Goal: Check status: Check status

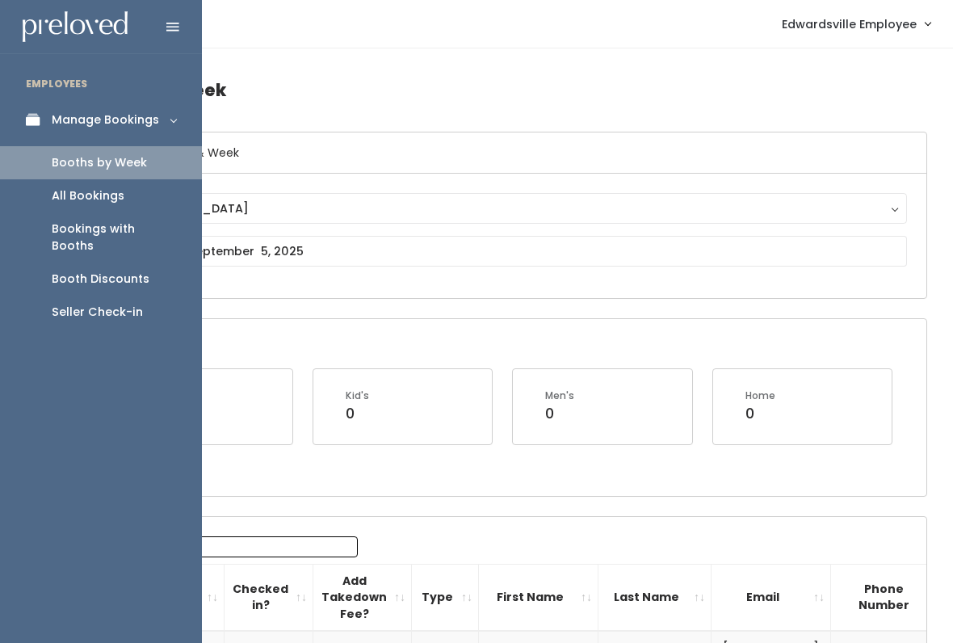
click at [167, 233] on div "Bookings with Booths" at bounding box center [114, 238] width 124 height 34
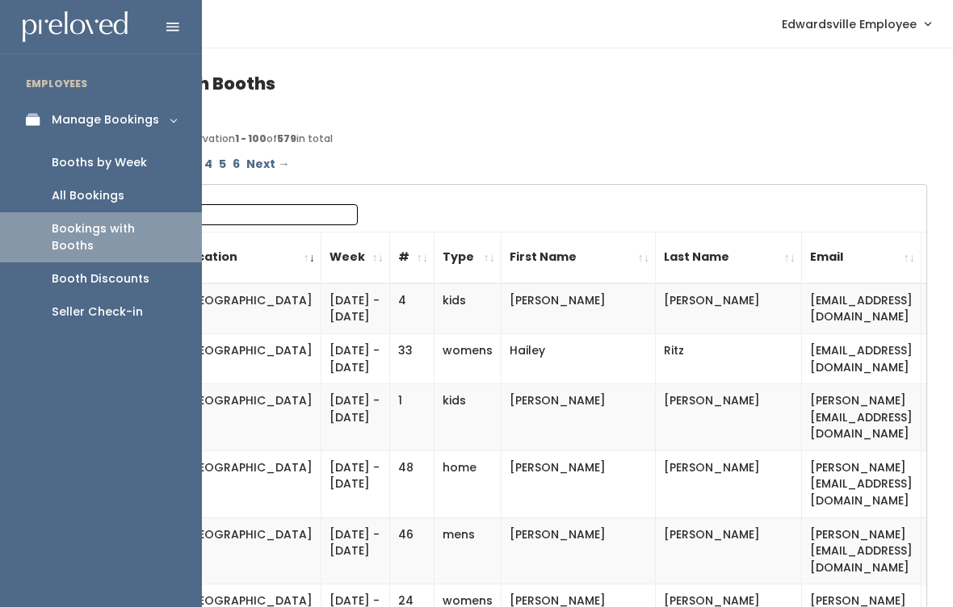
click at [173, 157] on link "Booths by Week" at bounding box center [101, 162] width 202 height 33
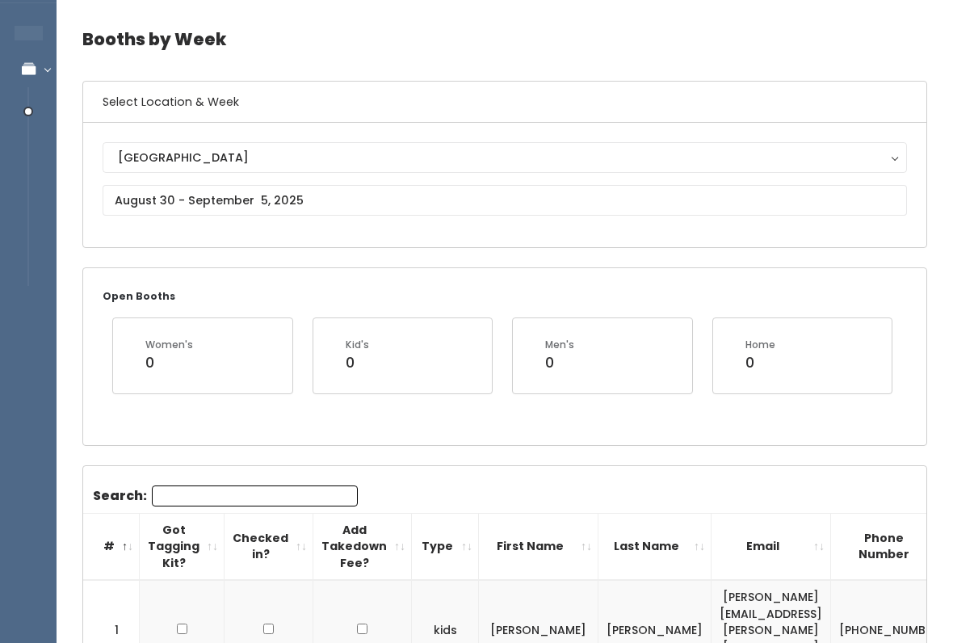
scroll to position [51, 0]
click at [527, 208] on input "text" at bounding box center [505, 200] width 804 height 31
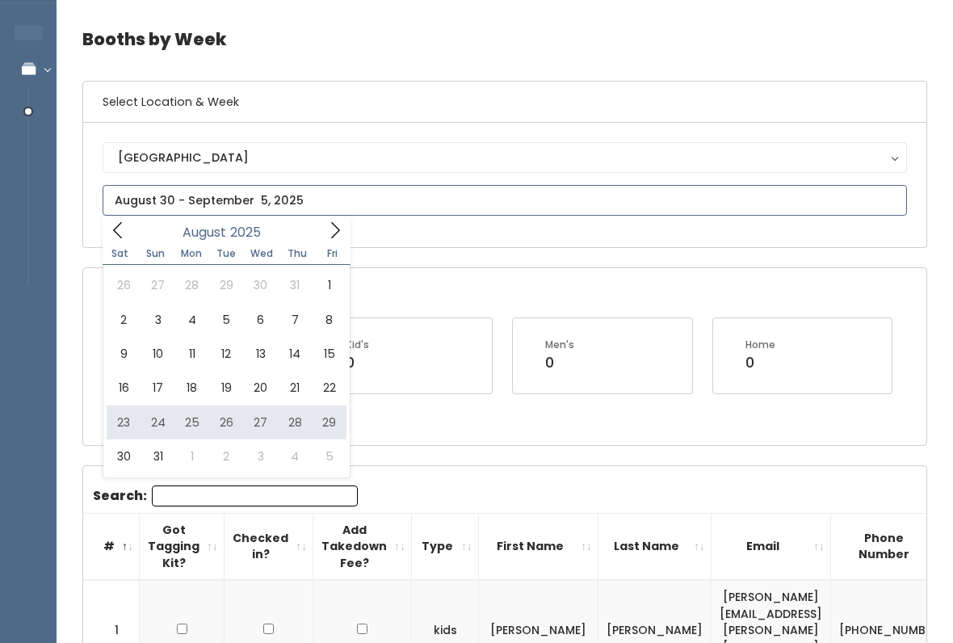
type input "[DATE] to [DATE]"
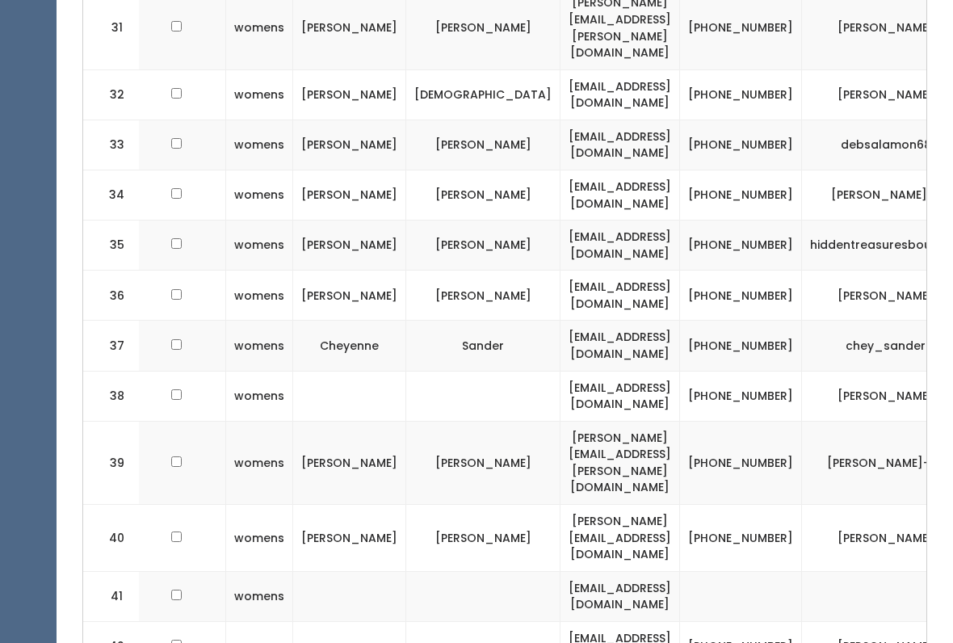
scroll to position [2319, 0]
